Goal: Complete application form

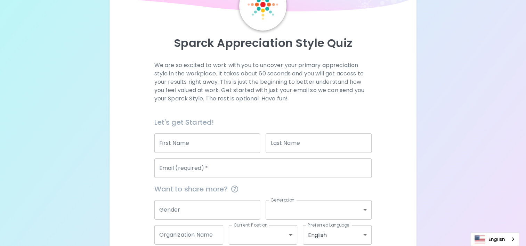
scroll to position [40, 0]
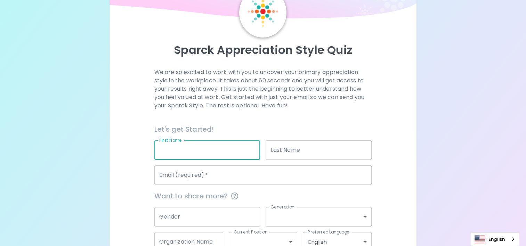
click at [218, 151] on input "First Name" at bounding box center [207, 149] width 106 height 19
type input "[PERSON_NAME]"
type input "Sands"
type input "[EMAIL_ADDRESS][DOMAIN_NAME]"
type input "Woodcraft Rangers"
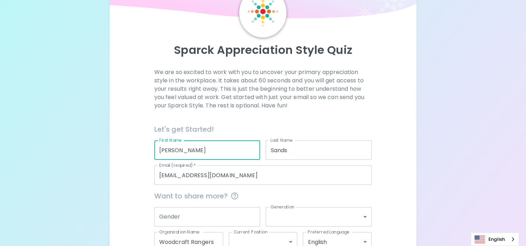
scroll to position [85, 0]
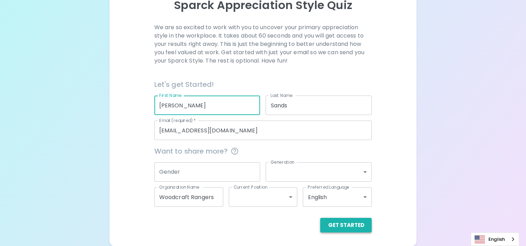
click at [343, 227] on button "Get Started" at bounding box center [345, 225] width 51 height 15
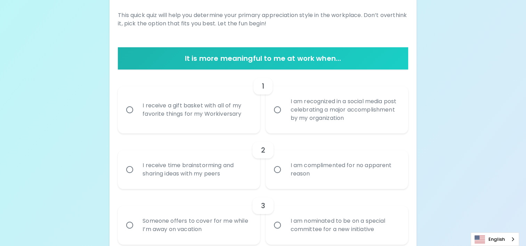
scroll to position [97, 0]
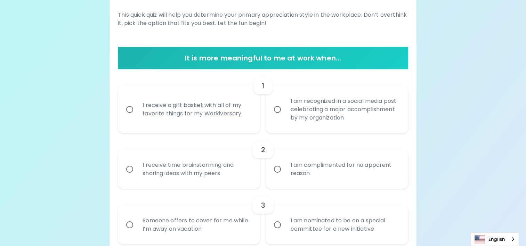
click at [214, 111] on div "I receive a gift basket with all of my favorite things for my Workiversary" at bounding box center [196, 109] width 119 height 33
click at [137, 111] on input "I receive a gift basket with all of my favorite things for my Workiversary" at bounding box center [129, 109] width 15 height 15
radio input "true"
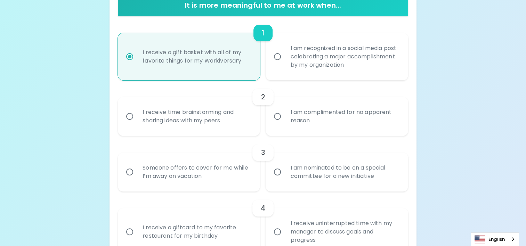
scroll to position [153, 0]
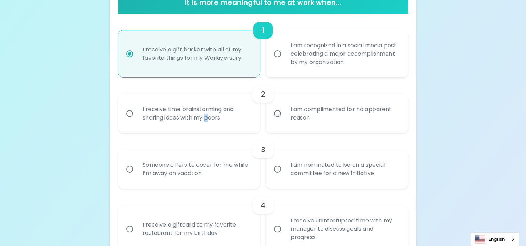
drag, startPoint x: 219, startPoint y: 124, endPoint x: 209, endPoint y: 122, distance: 10.5
click at [209, 122] on div "I receive time brainstorming and sharing ideas with my peers" at bounding box center [196, 113] width 119 height 33
drag, startPoint x: 209, startPoint y: 122, endPoint x: 189, endPoint y: 118, distance: 20.3
click at [189, 118] on div "I receive time brainstorming and sharing ideas with my peers" at bounding box center [196, 113] width 119 height 33
click at [137, 118] on input "I receive time brainstorming and sharing ideas with my peers" at bounding box center [129, 113] width 15 height 15
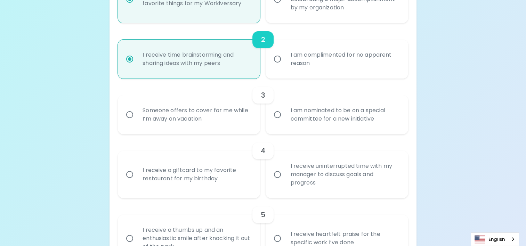
scroll to position [209, 0]
radio input "true"
click at [219, 121] on div "Someone offers to cover for me while I’m away on vacation" at bounding box center [196, 113] width 119 height 33
click at [137, 121] on input "Someone offers to cover for me while I’m away on vacation" at bounding box center [129, 113] width 15 height 15
radio input "false"
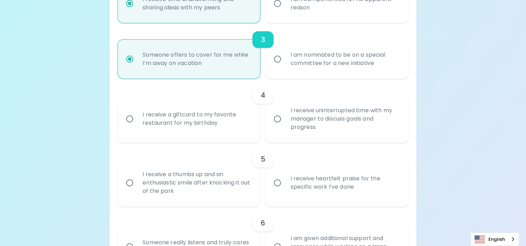
scroll to position [264, 0]
radio input "true"
click at [292, 119] on div "I receive uninterrupted time with my manager to discuss goals and progress" at bounding box center [344, 118] width 119 height 42
click at [285, 119] on input "I receive uninterrupted time with my manager to discuss goals and progress" at bounding box center [277, 118] width 15 height 15
radio input "false"
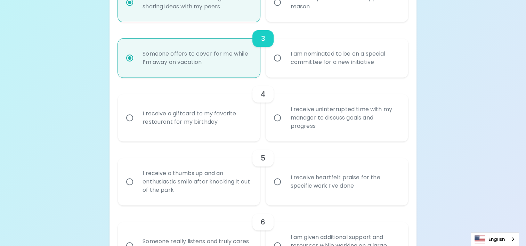
radio input "false"
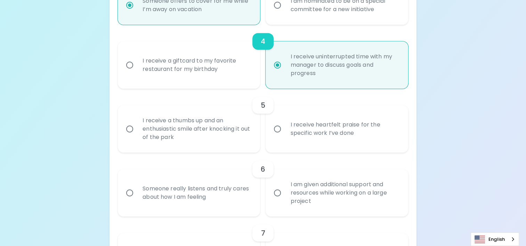
scroll to position [320, 0]
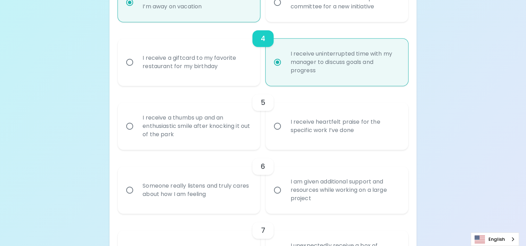
radio input "true"
click at [281, 128] on input "I receive heartfelt praise for the specific work I’ve done" at bounding box center [277, 126] width 15 height 15
radio input "false"
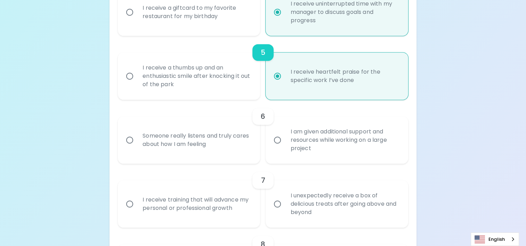
scroll to position [375, 0]
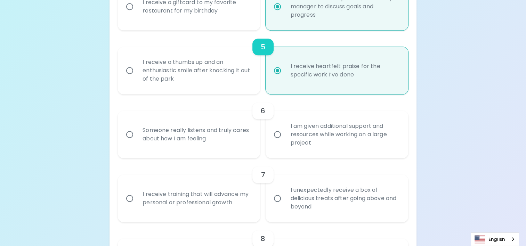
radio input "true"
click at [277, 134] on input "I am given additional support and resources while working on a large project" at bounding box center [277, 134] width 15 height 15
radio input "false"
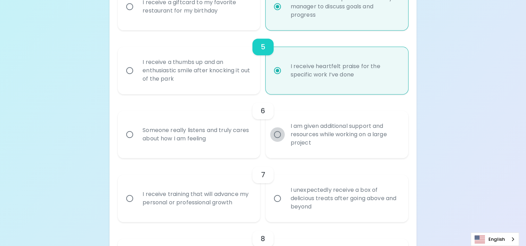
radio input "false"
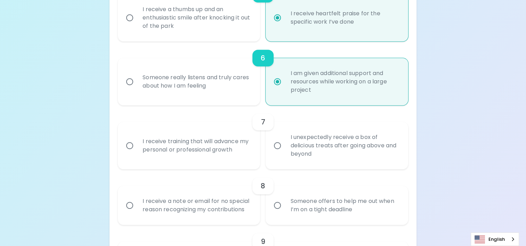
scroll to position [431, 0]
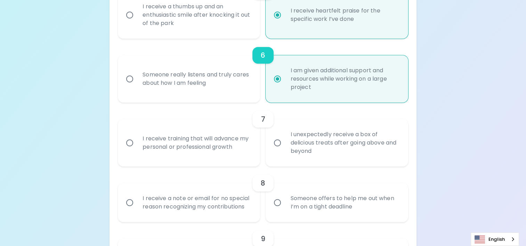
radio input "true"
click at [241, 150] on div "I receive training that will advance my personal or professional growth" at bounding box center [196, 142] width 119 height 33
click at [137, 150] on input "I receive training that will advance my personal or professional growth" at bounding box center [129, 143] width 15 height 15
radio input "false"
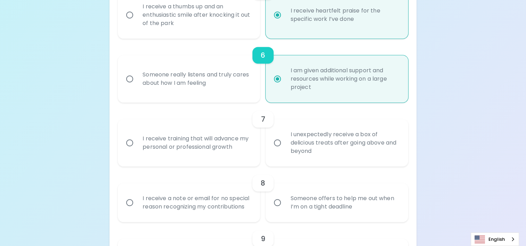
radio input "false"
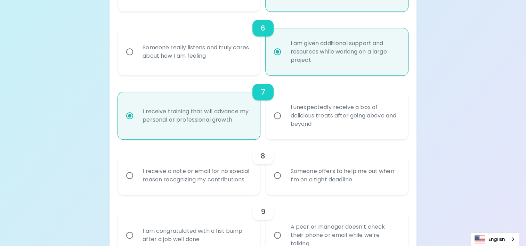
scroll to position [487, 0]
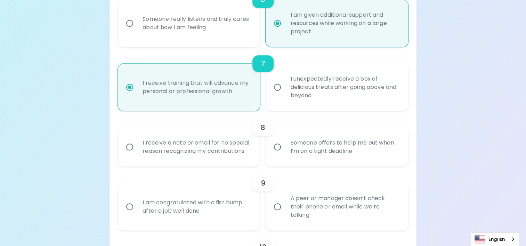
radio input "true"
click at [288, 146] on div "Someone offers to help me out when I’m on a tight deadline" at bounding box center [344, 146] width 119 height 33
click at [285, 146] on input "Someone offers to help me out when I’m on a tight deadline" at bounding box center [277, 147] width 15 height 15
radio input "false"
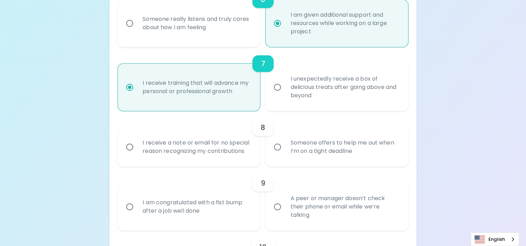
radio input "false"
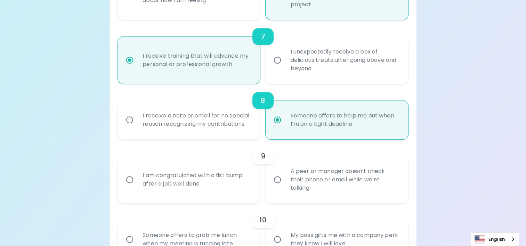
scroll to position [542, 0]
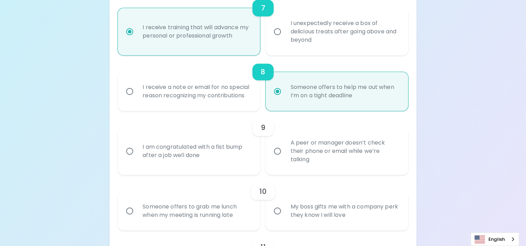
radio input "true"
click at [281, 154] on input "A peer or manager doesn’t check their phone or email while we’re talking" at bounding box center [277, 151] width 15 height 15
radio input "false"
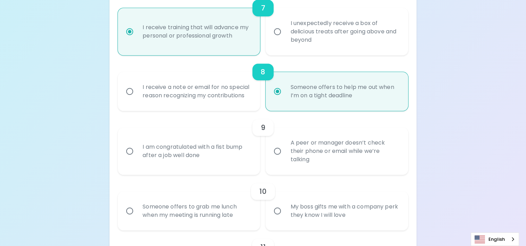
radio input "false"
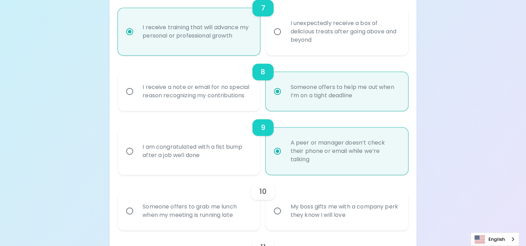
scroll to position [598, 0]
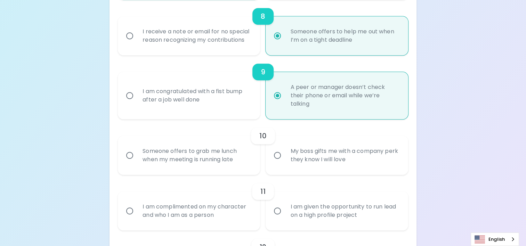
radio input "true"
click at [222, 160] on div "Someone offers to grab me lunch when my meeting is running late" at bounding box center [196, 155] width 119 height 33
click at [137, 160] on input "Someone offers to grab me lunch when my meeting is running late" at bounding box center [129, 155] width 15 height 15
radio input "false"
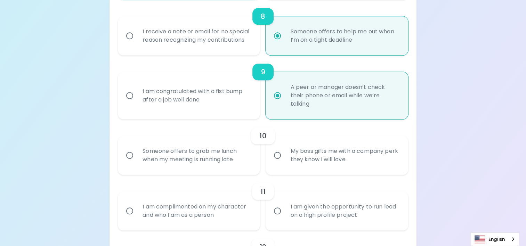
radio input "false"
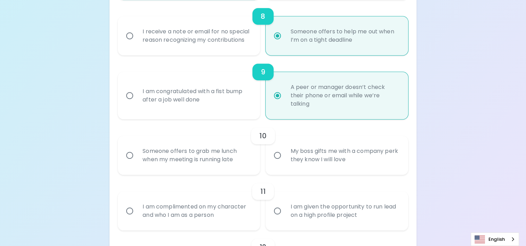
radio input "false"
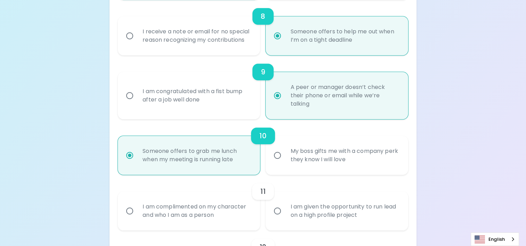
scroll to position [654, 0]
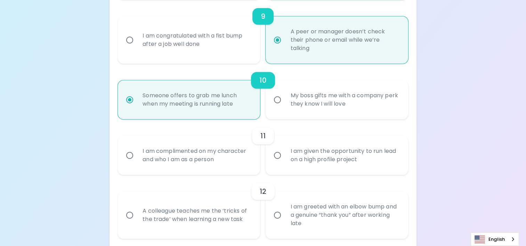
radio input "true"
click at [234, 159] on div "I am complimented on my character and who I am as a person" at bounding box center [196, 155] width 119 height 33
click at [137, 159] on input "I am complimented on my character and who I am as a person" at bounding box center [129, 155] width 15 height 15
radio input "false"
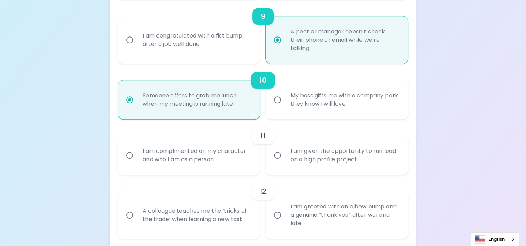
radio input "false"
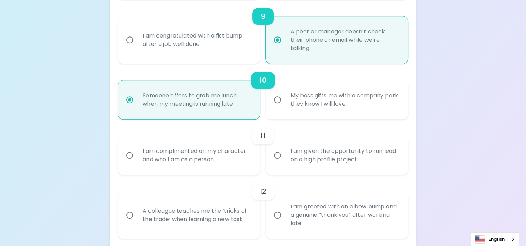
radio input "false"
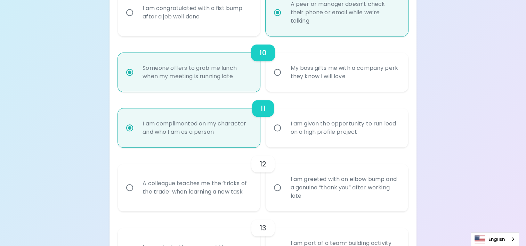
scroll to position [709, 0]
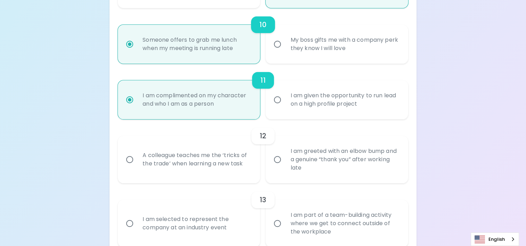
radio input "true"
click at [286, 164] on div "I am greeted with an elbow bump and a genuine “thank you” after working late" at bounding box center [344, 160] width 119 height 42
click at [285, 164] on input "I am greeted with an elbow bump and a genuine “thank you” after working late" at bounding box center [277, 159] width 15 height 15
radio input "false"
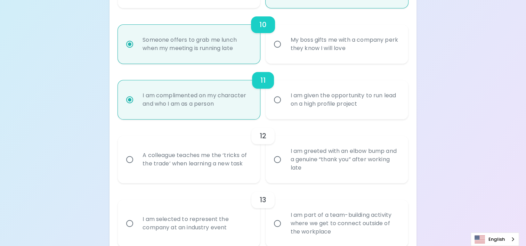
radio input "false"
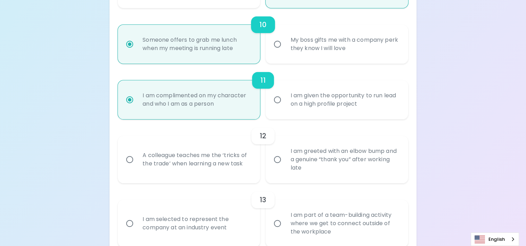
radio input "false"
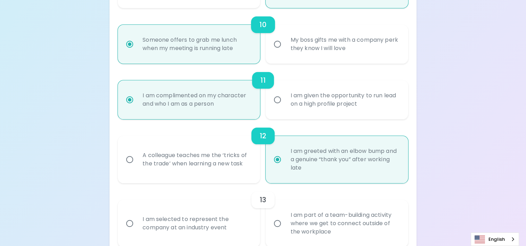
scroll to position [765, 0]
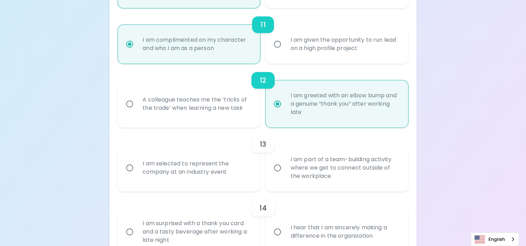
radio input "true"
click at [286, 164] on div "I am part of a team-building activity where we get to connect outside of the wo…" at bounding box center [344, 168] width 119 height 42
click at [285, 164] on input "I am part of a team-building activity where we get to connect outside of the wo…" at bounding box center [277, 168] width 15 height 15
radio input "false"
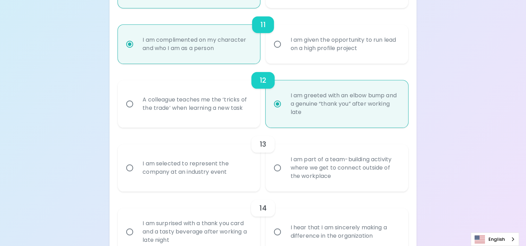
radio input "false"
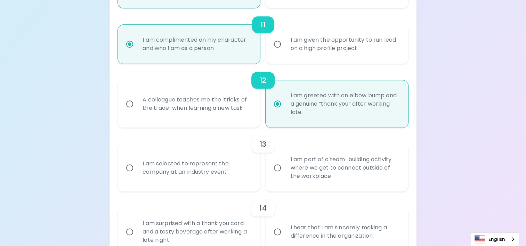
radio input "false"
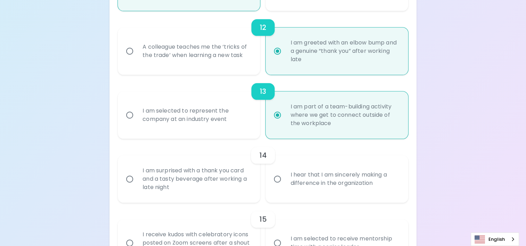
scroll to position [820, 0]
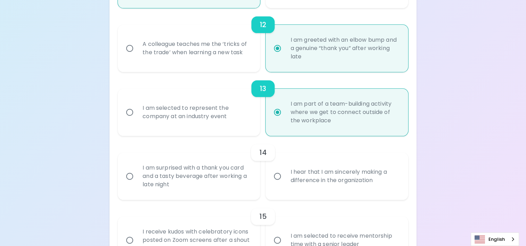
radio input "true"
click at [231, 175] on div "I am surprised with a thank you card and a tasty beverage after working a late …" at bounding box center [196, 176] width 119 height 42
click at [137, 175] on input "I am surprised with a thank you card and a tasty beverage after working a late …" at bounding box center [129, 176] width 15 height 15
radio input "false"
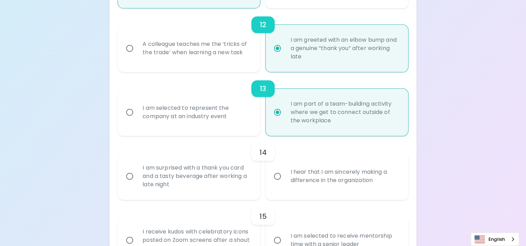
radio input "false"
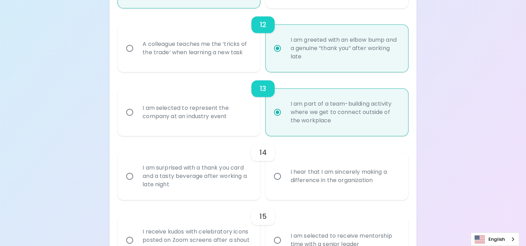
radio input "false"
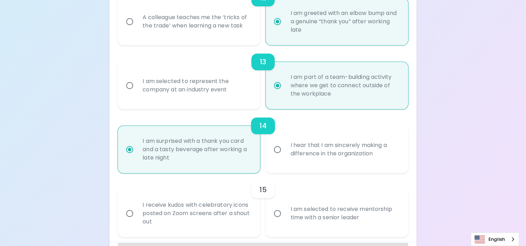
scroll to position [872, 0]
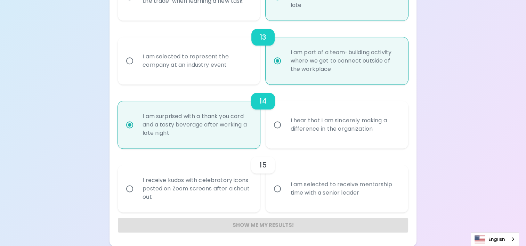
radio input "true"
click at [276, 193] on input "I am selected to receive mentorship time with a senior leader" at bounding box center [277, 188] width 15 height 15
radio input "false"
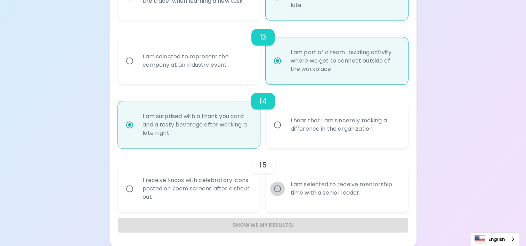
radio input "false"
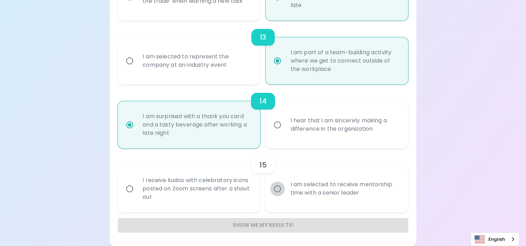
radio input "false"
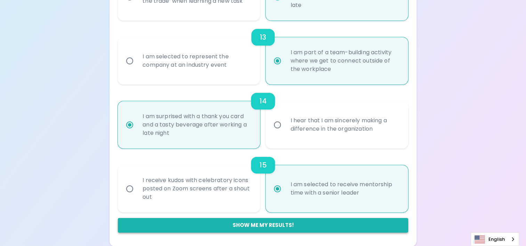
radio input "true"
click at [259, 227] on button "Show me my results!" at bounding box center [263, 225] width 290 height 15
radio input "false"
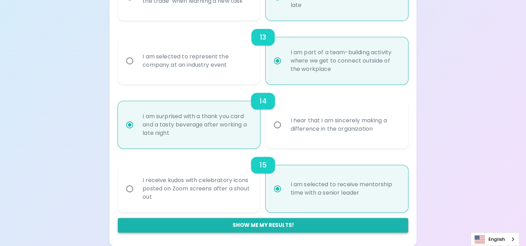
radio input "false"
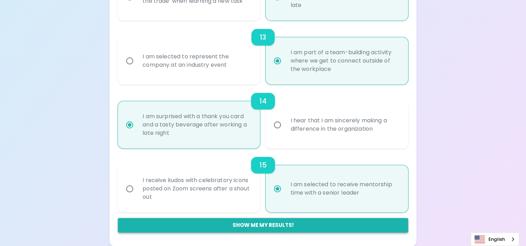
radio input "false"
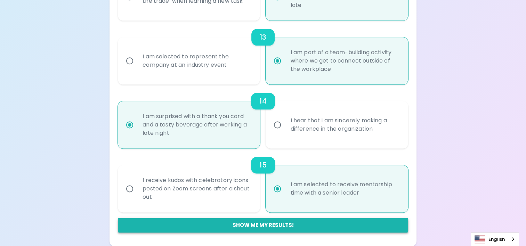
radio input "false"
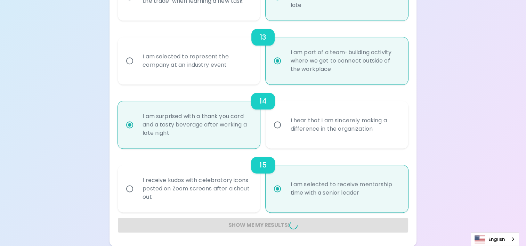
radio input "false"
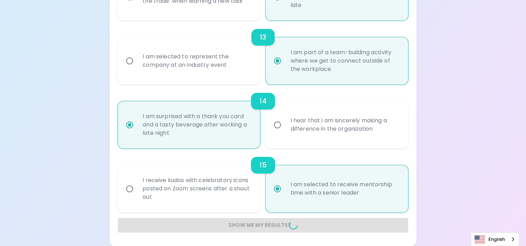
radio input "false"
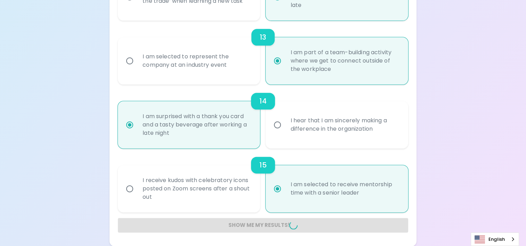
radio input "false"
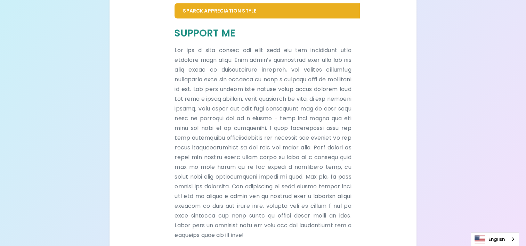
scroll to position [416, 0]
